Goal: Information Seeking & Learning: Learn about a topic

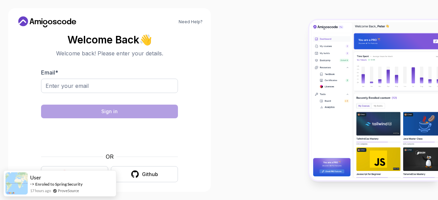
click at [91, 175] on button "Google" at bounding box center [74, 174] width 67 height 16
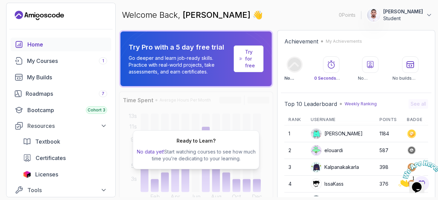
click at [290, 11] on div "Welcome Back, amine rebbouh 👋 0 Points amine rebbouh Student" at bounding box center [277, 15] width 316 height 25
click at [65, 65] on link "My Courses 1" at bounding box center [61, 61] width 101 height 14
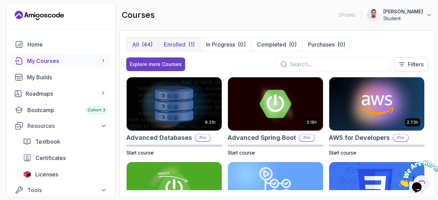
click at [178, 49] on button "Enrolled (1)" at bounding box center [179, 45] width 42 height 14
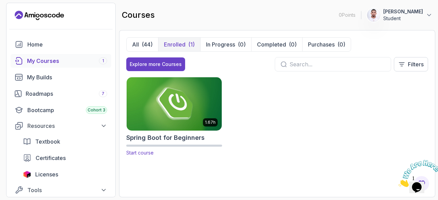
click at [166, 105] on img at bounding box center [174, 104] width 100 height 56
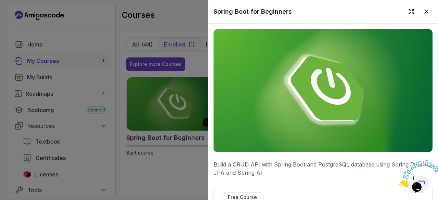
click at [162, 160] on div at bounding box center [219, 100] width 438 height 200
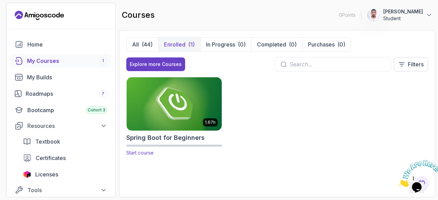
click at [159, 138] on h2 "Spring Boot for Beginners" at bounding box center [165, 138] width 78 height 10
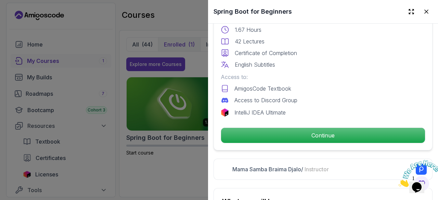
scroll to position [200, 0]
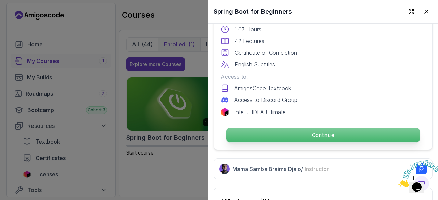
click at [313, 135] on p "Continue" at bounding box center [323, 135] width 194 height 14
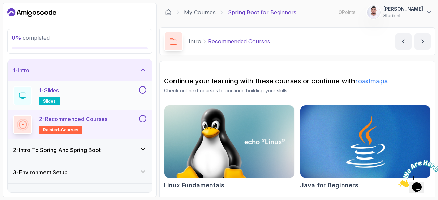
click at [116, 93] on div "1 - Slides slides" at bounding box center [75, 95] width 124 height 19
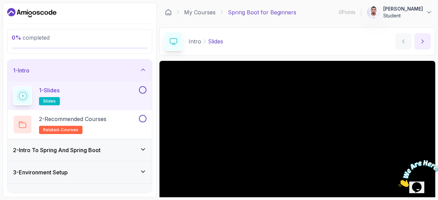
click at [422, 41] on icon "next content" at bounding box center [422, 41] width 7 height 7
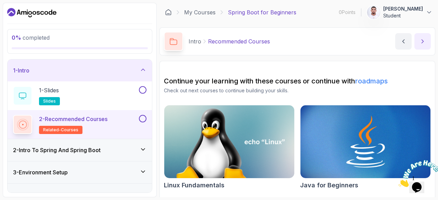
click at [426, 45] on button "next content" at bounding box center [422, 41] width 16 height 16
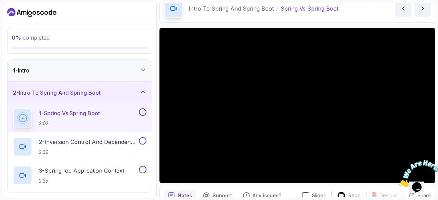
scroll to position [35, 0]
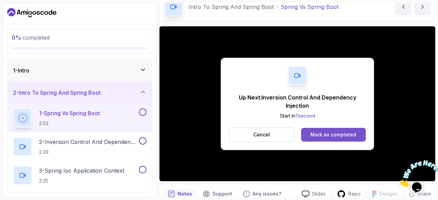
click at [315, 133] on div "Mark as completed" at bounding box center [333, 134] width 46 height 7
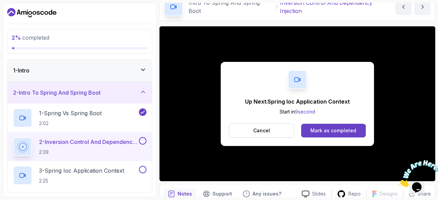
click at [315, 133] on div "Mark as completed" at bounding box center [333, 130] width 46 height 7
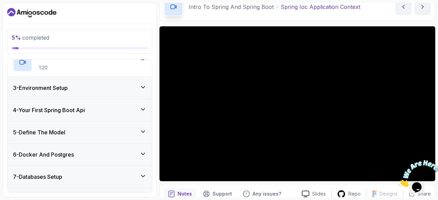
scroll to position [142, 0]
click at [143, 85] on icon at bounding box center [142, 86] width 7 height 7
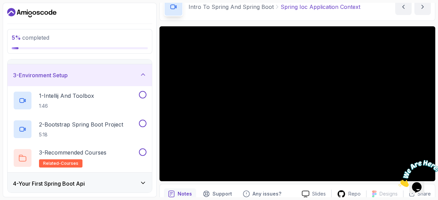
scroll to position [39, 0]
click at [143, 75] on icon at bounding box center [142, 76] width 3 height 2
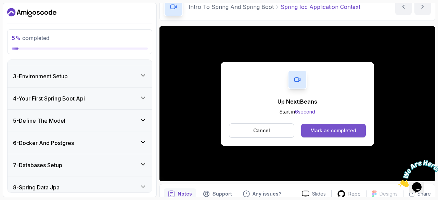
click at [310, 130] on button "Mark as completed" at bounding box center [333, 131] width 65 height 14
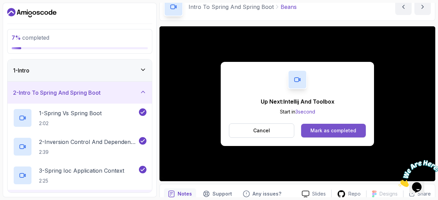
click at [337, 129] on div "Mark as completed" at bounding box center [333, 130] width 46 height 7
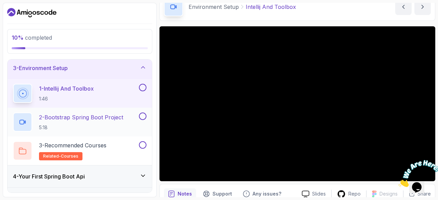
scroll to position [47, 0]
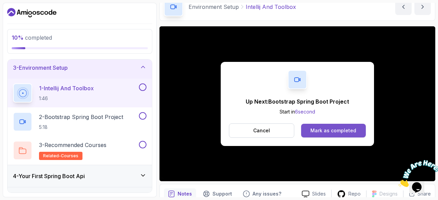
click at [314, 129] on div "Mark as completed" at bounding box center [333, 130] width 46 height 7
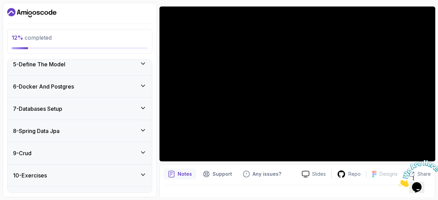
scroll to position [54, 0]
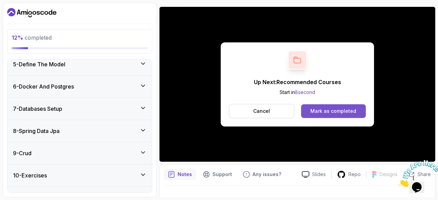
click at [343, 110] on div "Mark as completed" at bounding box center [333, 111] width 46 height 7
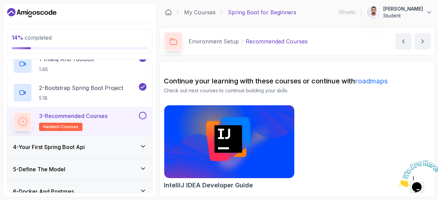
scroll to position [78, 0]
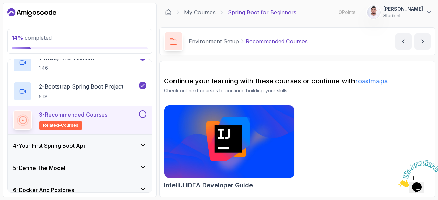
click at [398, 182] on icon "Close" at bounding box center [398, 185] width 0 height 6
click at [424, 40] on icon "next content" at bounding box center [422, 41] width 7 height 7
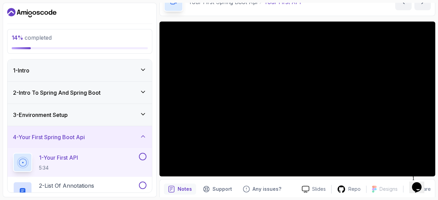
scroll to position [39, 0]
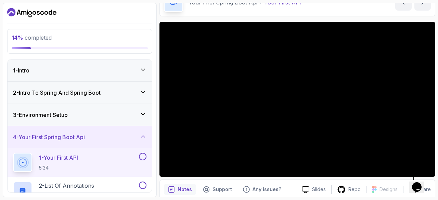
click at [60, 130] on div "4 - Your First Spring Boot Api" at bounding box center [80, 137] width 144 height 22
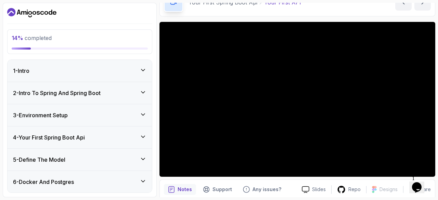
click at [60, 130] on div "4 - Your First Spring Boot Api" at bounding box center [80, 138] width 144 height 22
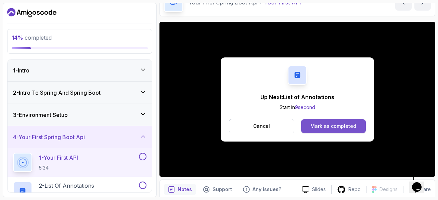
click at [340, 124] on div "Mark as completed" at bounding box center [333, 126] width 46 height 7
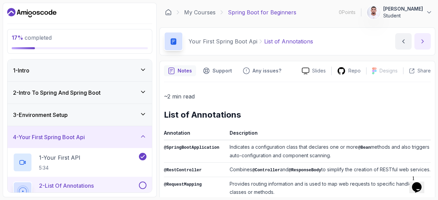
click at [421, 45] on button "next content" at bounding box center [422, 41] width 16 height 16
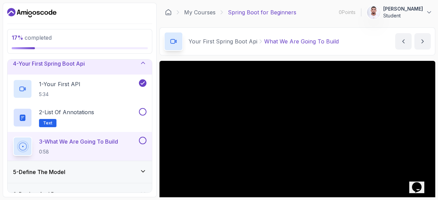
scroll to position [74, 0]
click at [144, 171] on icon at bounding box center [142, 171] width 7 height 7
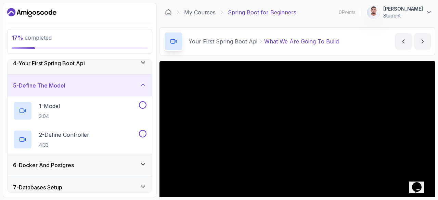
click at [142, 161] on icon at bounding box center [142, 164] width 7 height 7
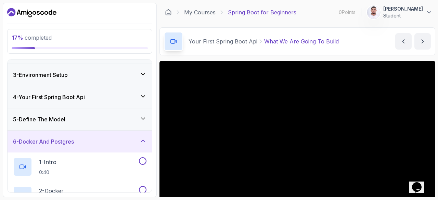
scroll to position [0, 0]
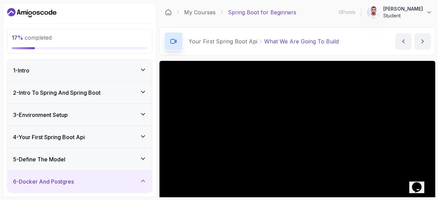
click at [142, 136] on icon at bounding box center [142, 136] width 7 height 7
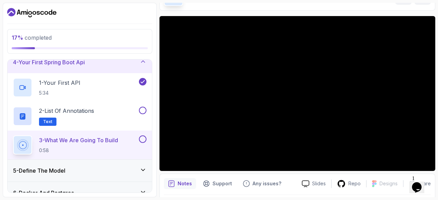
scroll to position [47, 0]
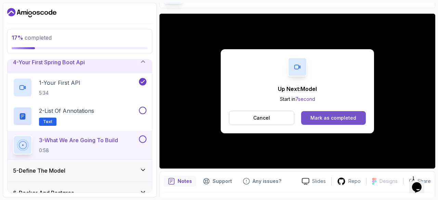
click at [333, 117] on div "Mark as completed" at bounding box center [333, 118] width 46 height 7
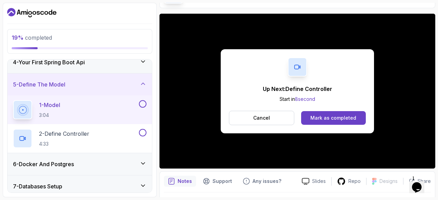
click at [333, 117] on div "Mark as completed" at bounding box center [333, 118] width 46 height 7
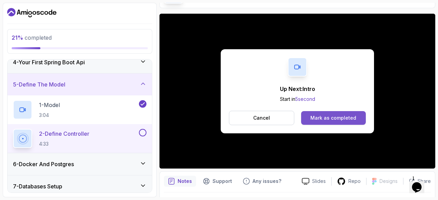
click at [321, 113] on button "Mark as completed" at bounding box center [333, 118] width 65 height 14
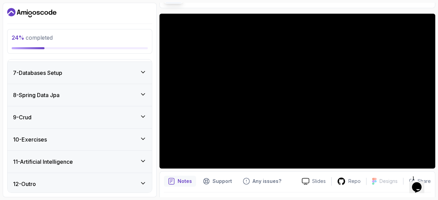
scroll to position [304, 0]
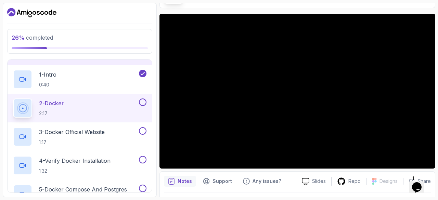
scroll to position [127, 0]
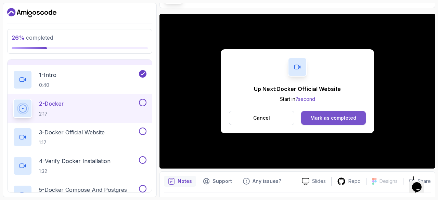
click at [317, 121] on button "Mark as completed" at bounding box center [333, 118] width 65 height 14
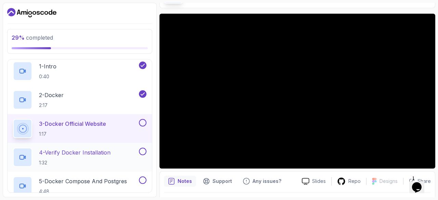
scroll to position [135, 0]
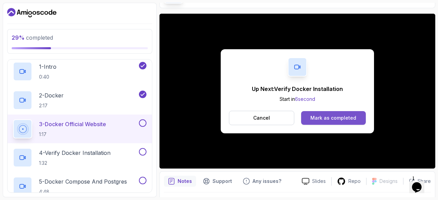
click at [325, 119] on div "Mark as completed" at bounding box center [333, 118] width 46 height 7
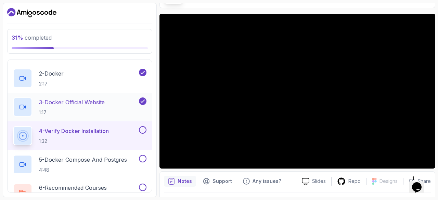
scroll to position [157, 0]
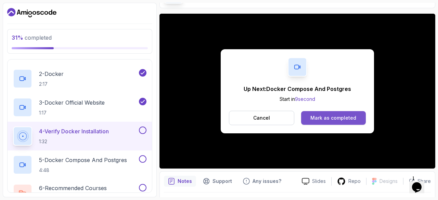
click at [313, 117] on div "Mark as completed" at bounding box center [333, 118] width 46 height 7
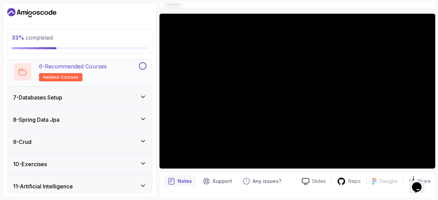
scroll to position [280, 0]
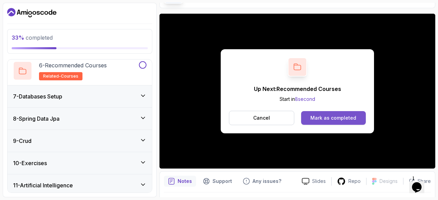
click at [311, 117] on div "Mark as completed" at bounding box center [333, 118] width 46 height 7
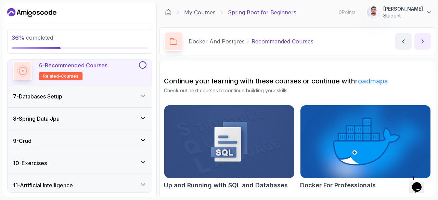
click at [423, 40] on icon "next content" at bounding box center [423, 41] width 2 height 3
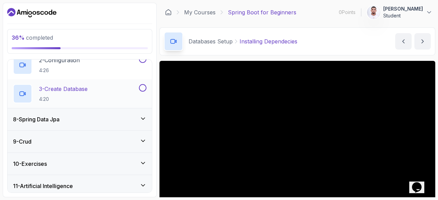
scroll to position [217, 0]
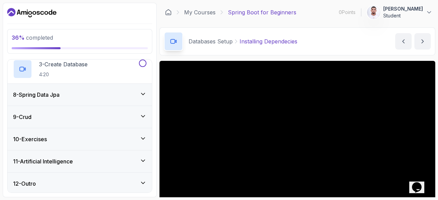
click at [143, 93] on icon at bounding box center [142, 94] width 3 height 2
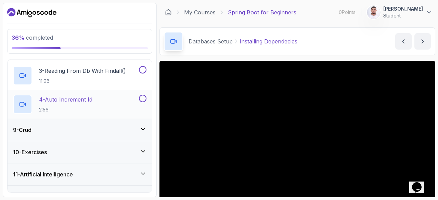
scroll to position [246, 0]
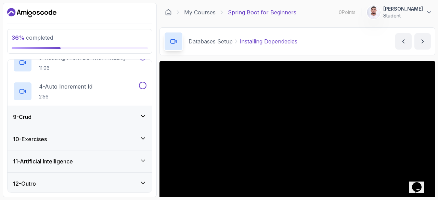
click at [143, 114] on icon at bounding box center [142, 116] width 7 height 7
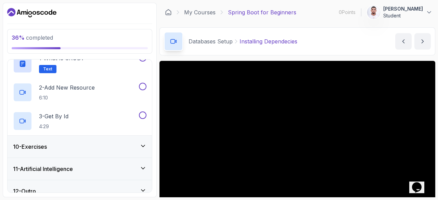
scroll to position [217, 0]
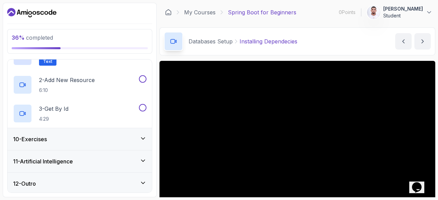
click at [142, 137] on icon at bounding box center [142, 138] width 7 height 7
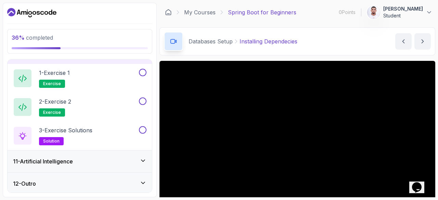
click at [144, 158] on icon at bounding box center [142, 160] width 7 height 7
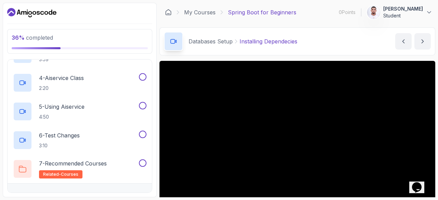
scroll to position [332, 0]
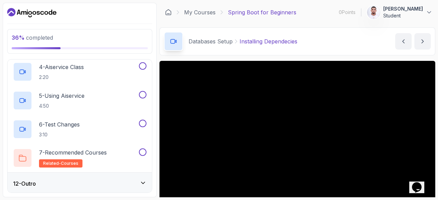
click at [143, 180] on icon at bounding box center [142, 183] width 7 height 7
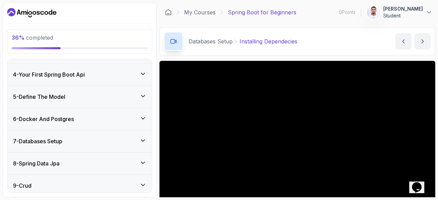
scroll to position [74, 0]
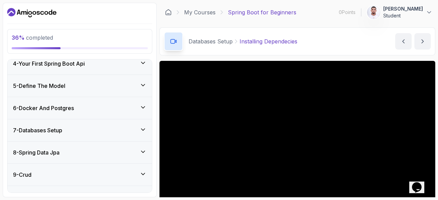
click at [143, 128] on icon at bounding box center [142, 129] width 7 height 7
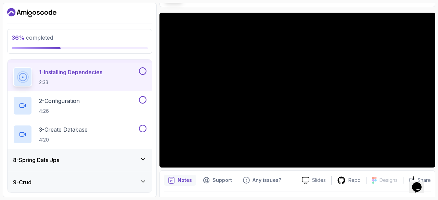
scroll to position [152, 0]
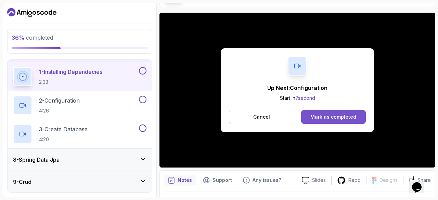
click at [342, 115] on div "Mark as completed" at bounding box center [333, 117] width 46 height 7
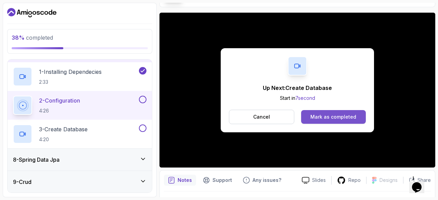
click at [330, 115] on div "Mark as completed" at bounding box center [333, 117] width 46 height 7
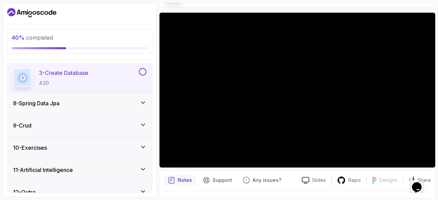
scroll to position [217, 0]
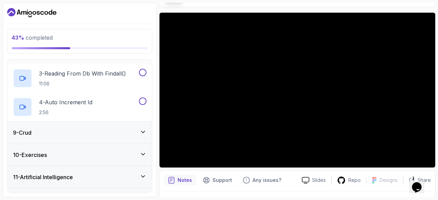
scroll to position [246, 0]
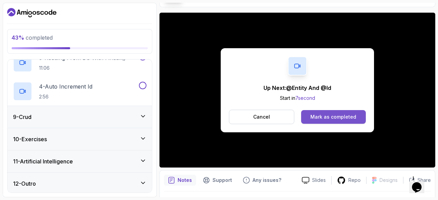
click at [309, 113] on button "Mark as completed" at bounding box center [333, 117] width 65 height 14
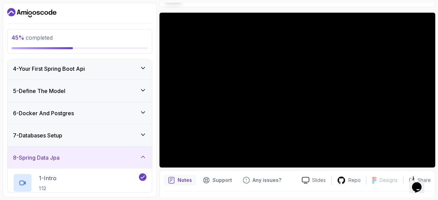
scroll to position [64, 0]
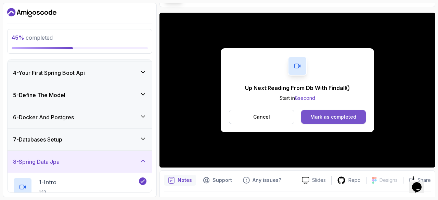
click at [315, 118] on div "Mark as completed" at bounding box center [333, 117] width 46 height 7
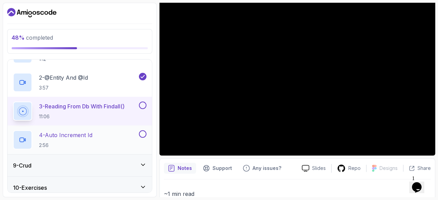
scroll to position [197, 0]
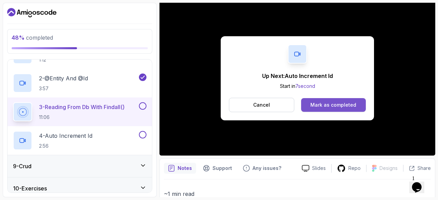
click at [316, 100] on button "Mark as completed" at bounding box center [333, 105] width 65 height 14
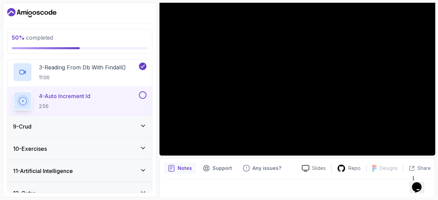
scroll to position [246, 0]
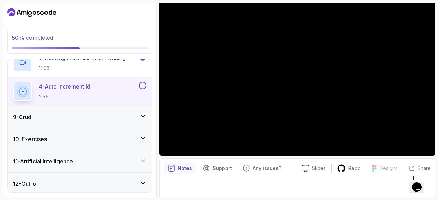
click at [143, 113] on icon at bounding box center [142, 116] width 7 height 7
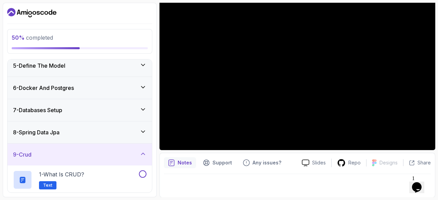
scroll to position [93, 0]
click at [144, 130] on icon at bounding box center [142, 132] width 7 height 7
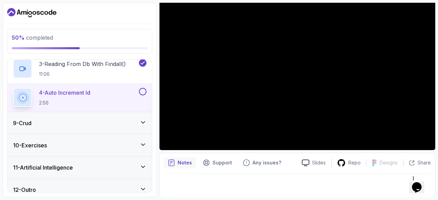
scroll to position [241, 0]
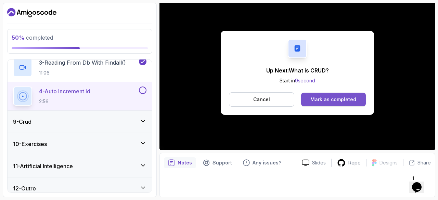
click at [316, 100] on div "Mark as completed" at bounding box center [333, 99] width 46 height 7
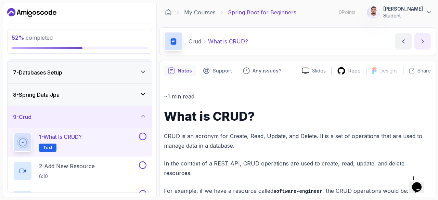
click at [423, 44] on icon "next content" at bounding box center [422, 41] width 7 height 7
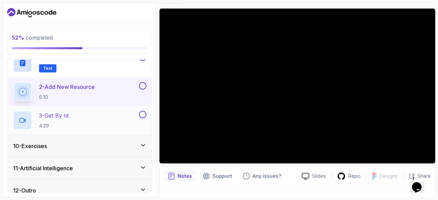
scroll to position [217, 0]
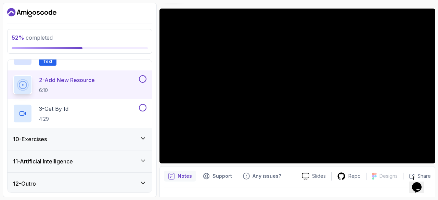
click at [144, 160] on icon at bounding box center [142, 161] width 3 height 2
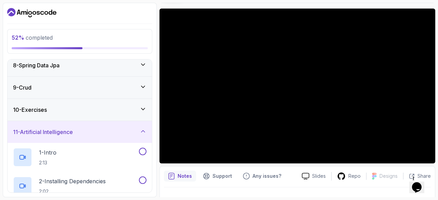
scroll to position [163, 0]
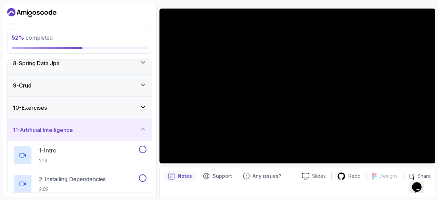
click at [144, 81] on icon at bounding box center [142, 84] width 7 height 7
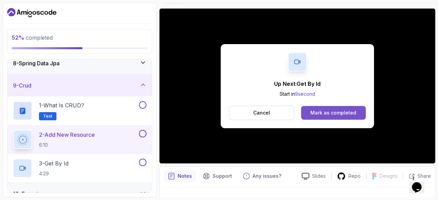
click at [321, 111] on div "Mark as completed" at bounding box center [333, 112] width 46 height 7
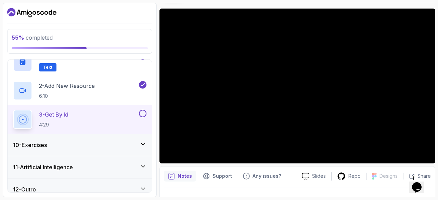
scroll to position [214, 0]
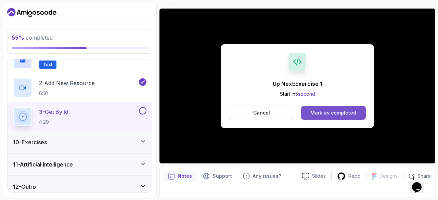
click at [341, 109] on div "Mark as completed" at bounding box center [333, 112] width 46 height 7
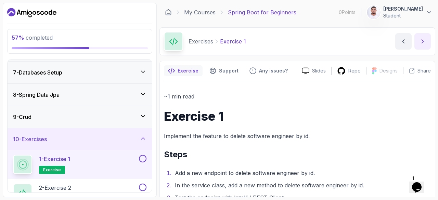
click at [425, 41] on icon "next content" at bounding box center [422, 41] width 7 height 7
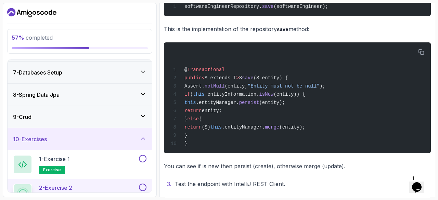
scroll to position [238, 0]
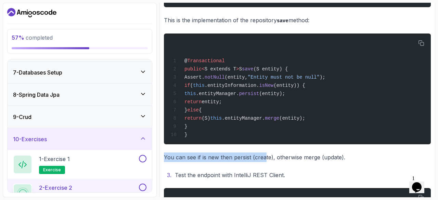
drag, startPoint x: 269, startPoint y: 143, endPoint x: 265, endPoint y: 151, distance: 9.5
click at [265, 151] on div "~1 min read Exercise 2 Implement the feature to update software engineer by id.…" at bounding box center [297, 68] width 267 height 428
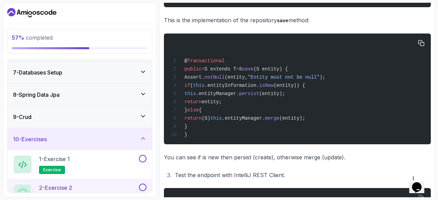
click at [301, 111] on div "@ Transactional public < S extends T > S save (S entity) { Assert. notNull (ent…" at bounding box center [297, 89] width 256 height 103
click at [421, 41] on icon "button" at bounding box center [421, 43] width 6 height 6
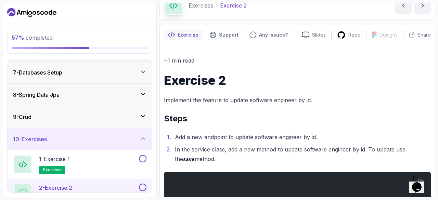
scroll to position [24, 0]
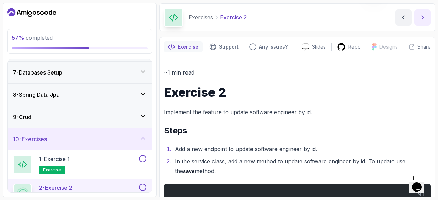
click at [422, 17] on icon "next content" at bounding box center [423, 17] width 2 height 3
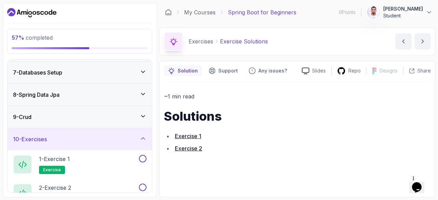
click at [192, 147] on link "Exercise 2" at bounding box center [188, 148] width 27 height 7
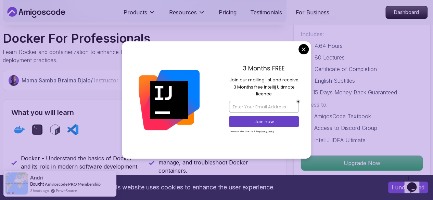
scroll to position [179, 0]
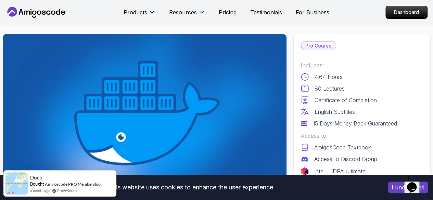
scroll to position [0, 0]
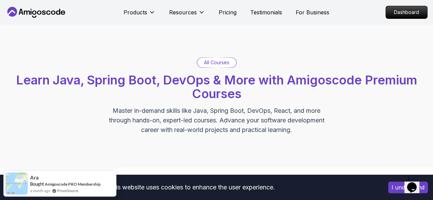
click at [216, 62] on p "All Courses" at bounding box center [216, 62] width 25 height 7
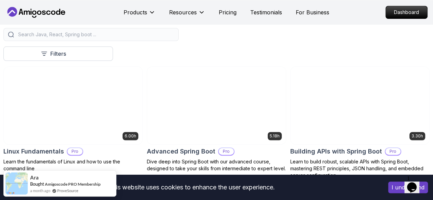
scroll to position [156, 0]
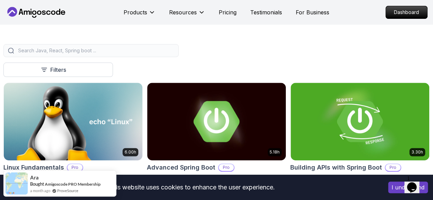
click at [174, 54] on input "search" at bounding box center [95, 50] width 157 height 7
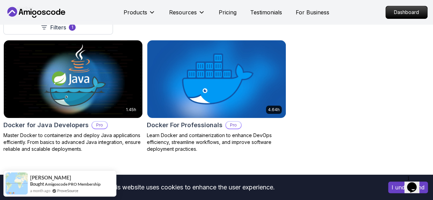
scroll to position [200, 0]
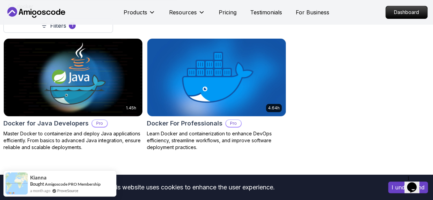
type input "docker"
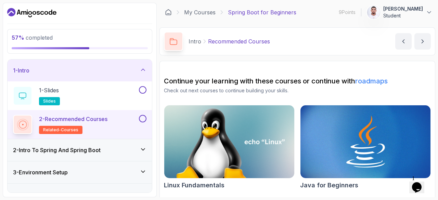
click at [145, 147] on icon at bounding box center [142, 149] width 7 height 7
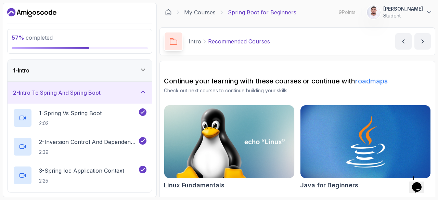
scroll to position [246, 0]
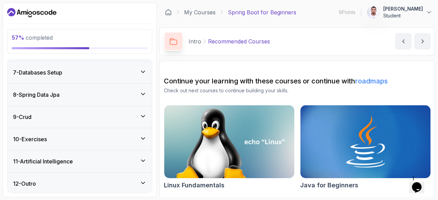
click at [144, 138] on icon at bounding box center [142, 139] width 3 height 2
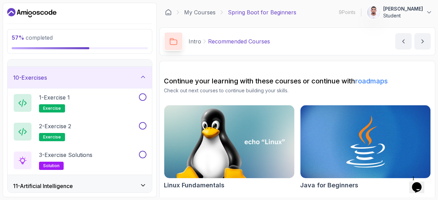
scroll to position [194, 0]
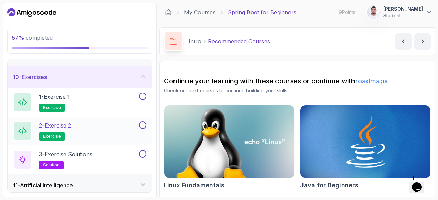
click at [143, 124] on button at bounding box center [143, 125] width 8 height 8
click at [144, 94] on button at bounding box center [143, 97] width 8 height 8
click at [143, 152] on button at bounding box center [143, 154] width 8 height 8
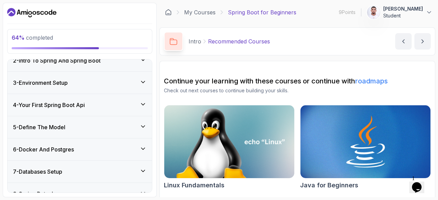
scroll to position [0, 0]
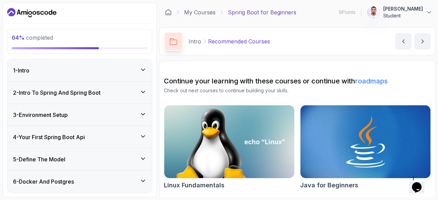
click at [144, 67] on icon at bounding box center [142, 69] width 7 height 7
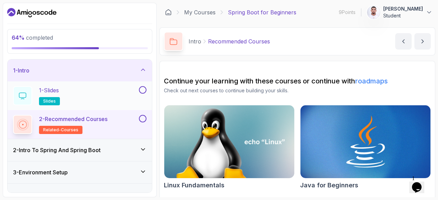
click at [144, 88] on button at bounding box center [143, 90] width 8 height 8
click at [143, 120] on button at bounding box center [143, 119] width 8 height 8
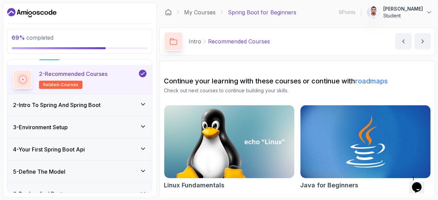
scroll to position [50, 0]
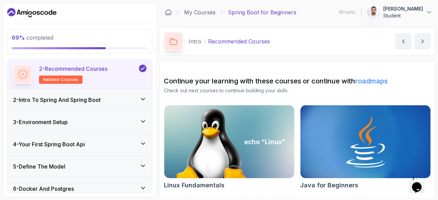
click at [142, 97] on icon at bounding box center [142, 99] width 7 height 7
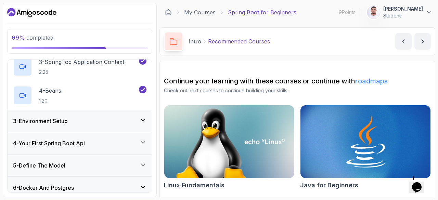
scroll to position [116, 0]
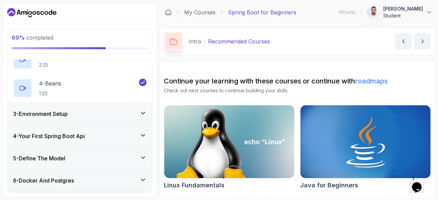
click at [143, 113] on icon at bounding box center [142, 113] width 3 height 2
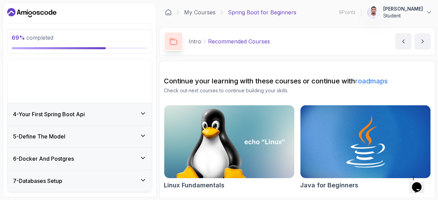
scroll to position [58, 0]
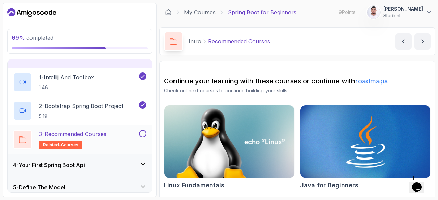
click at [143, 132] on button at bounding box center [143, 134] width 8 height 8
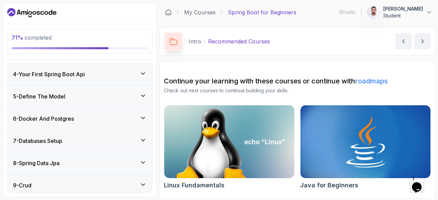
scroll to position [149, 0]
click at [142, 73] on icon at bounding box center [142, 73] width 3 height 2
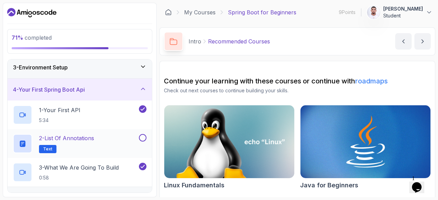
scroll to position [45, 0]
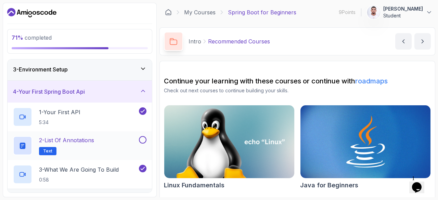
click at [143, 141] on button at bounding box center [143, 140] width 8 height 8
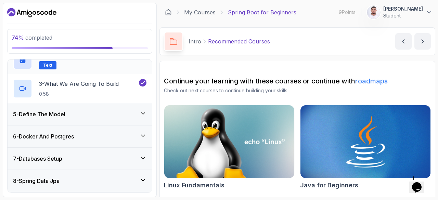
scroll to position [137, 0]
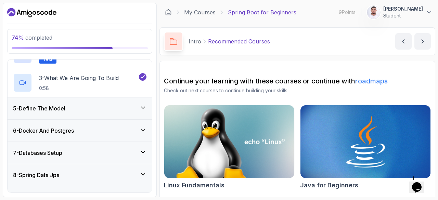
click at [143, 105] on icon at bounding box center [142, 107] width 7 height 7
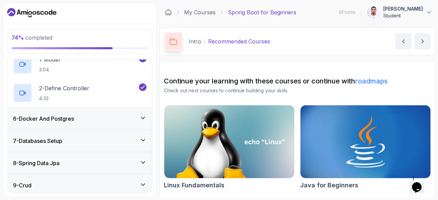
scroll to position [120, 0]
click at [144, 115] on icon at bounding box center [142, 118] width 7 height 7
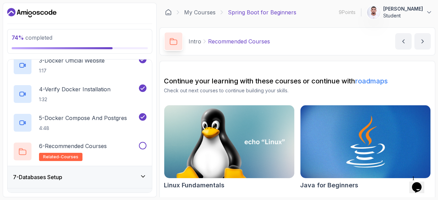
scroll to position [204, 0]
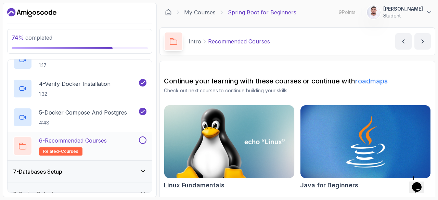
click at [143, 139] on button at bounding box center [143, 140] width 8 height 8
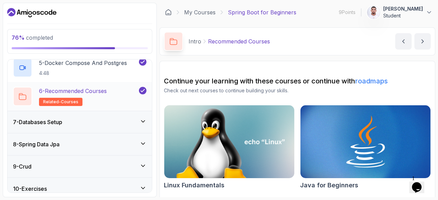
scroll to position [258, 0]
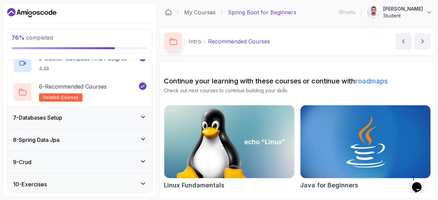
click at [143, 114] on icon at bounding box center [142, 117] width 7 height 7
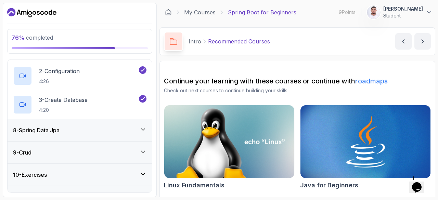
scroll to position [183, 0]
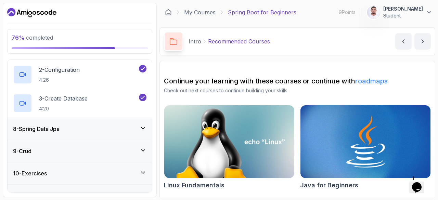
click at [144, 125] on icon at bounding box center [142, 128] width 7 height 7
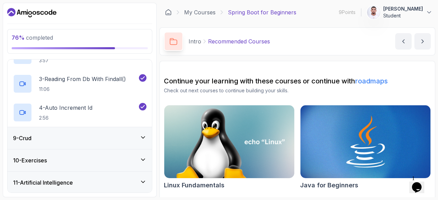
scroll to position [238, 0]
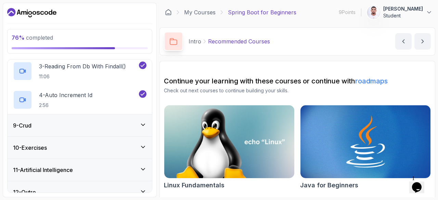
click at [142, 123] on icon at bounding box center [142, 124] width 7 height 7
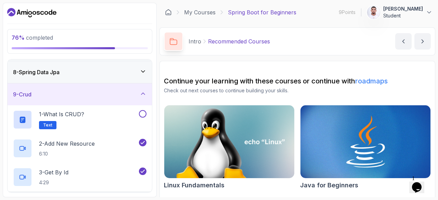
scroll to position [159, 0]
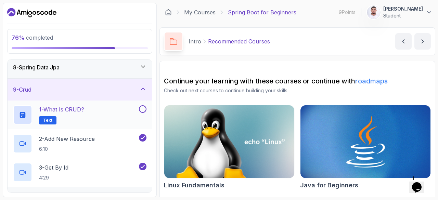
click at [143, 108] on button at bounding box center [143, 109] width 8 height 8
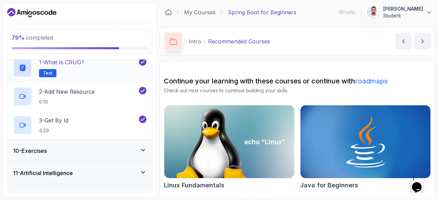
scroll to position [217, 0]
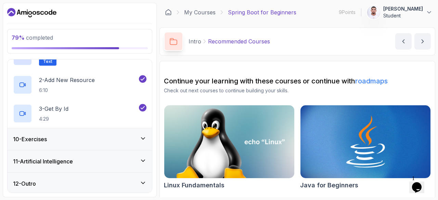
click at [143, 135] on icon at bounding box center [142, 138] width 7 height 7
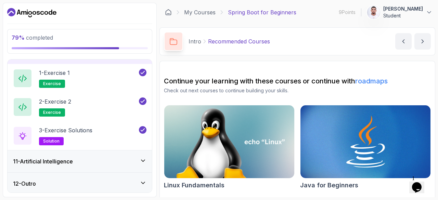
click at [144, 158] on icon at bounding box center [142, 160] width 7 height 7
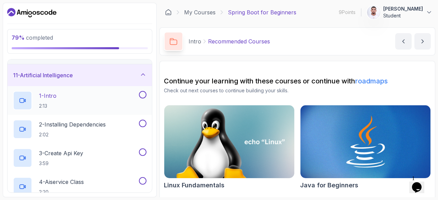
click at [77, 101] on div "1 - Intro 2:13" at bounding box center [75, 100] width 124 height 19
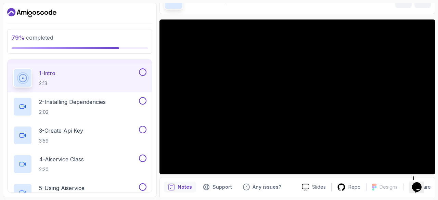
scroll to position [40, 0]
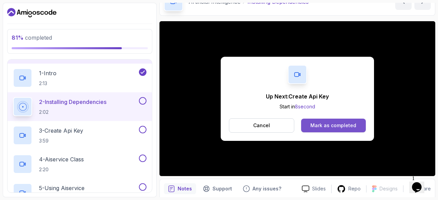
click at [341, 127] on div "Mark as completed" at bounding box center [333, 125] width 46 height 7
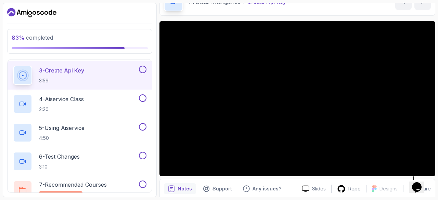
scroll to position [301, 0]
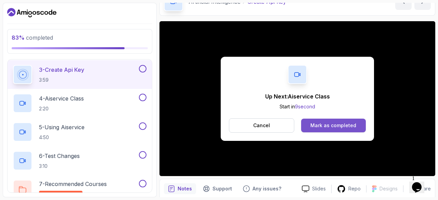
click at [313, 126] on div "Mark as completed" at bounding box center [333, 125] width 46 height 7
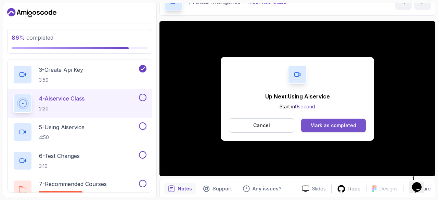
click at [317, 128] on div "Mark as completed" at bounding box center [333, 125] width 46 height 7
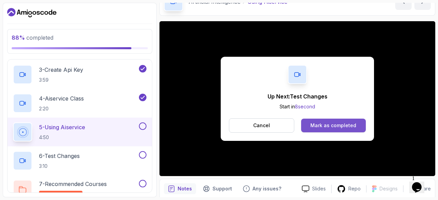
click at [316, 124] on div "Mark as completed" at bounding box center [333, 125] width 46 height 7
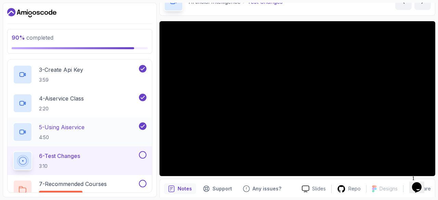
scroll to position [332, 0]
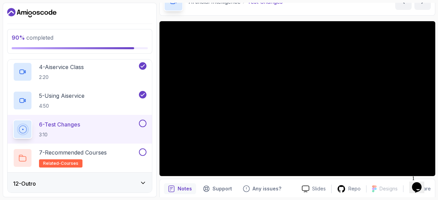
click at [144, 180] on icon at bounding box center [142, 183] width 7 height 7
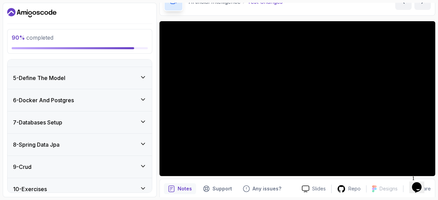
scroll to position [81, 0]
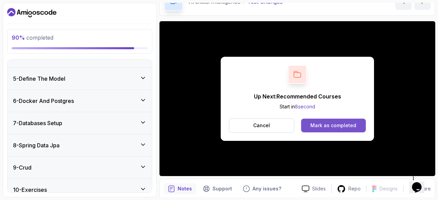
click at [328, 124] on div "Mark as completed" at bounding box center [333, 125] width 46 height 7
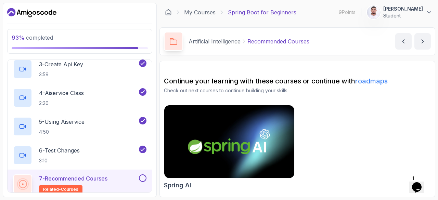
scroll to position [332, 0]
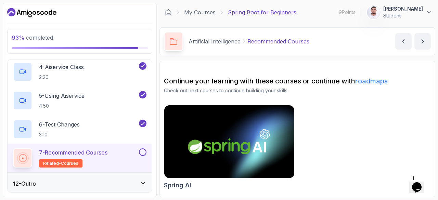
click at [142, 150] on button at bounding box center [143, 152] width 8 height 8
click at [422, 41] on icon "next content" at bounding box center [422, 41] width 7 height 7
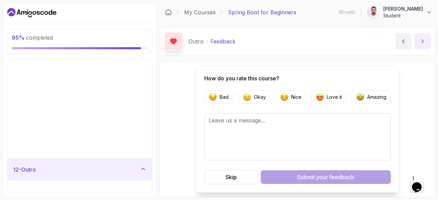
scroll to position [131, 0]
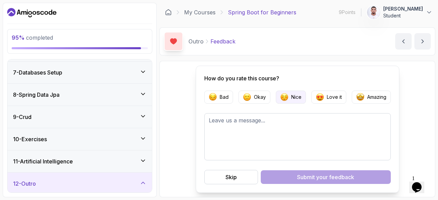
click at [289, 96] on button "Nice" at bounding box center [291, 97] width 30 height 13
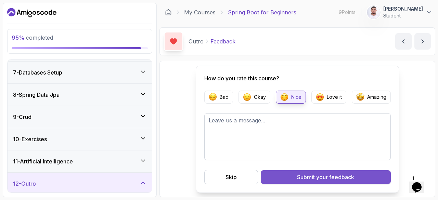
click at [301, 174] on div "Submit your feedback" at bounding box center [325, 177] width 57 height 8
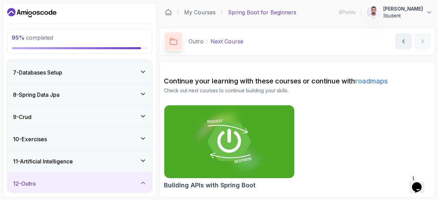
scroll to position [189, 0]
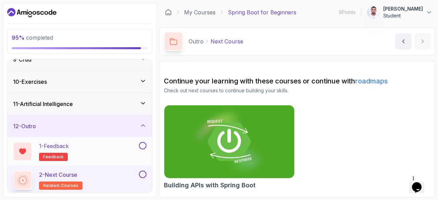
click at [143, 143] on button at bounding box center [143, 146] width 8 height 8
click at [144, 173] on button at bounding box center [143, 175] width 8 height 8
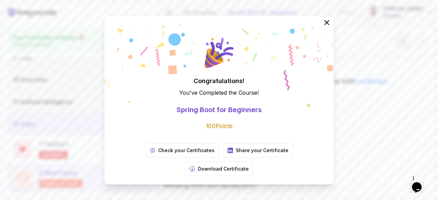
scroll to position [187, 0]
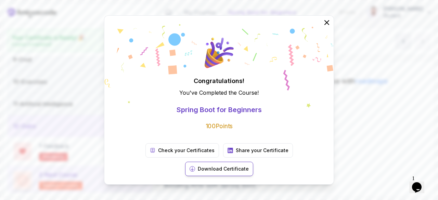
click at [249, 165] on p "Download Certificate" at bounding box center [223, 168] width 51 height 7
